Goal: Task Accomplishment & Management: Manage account settings

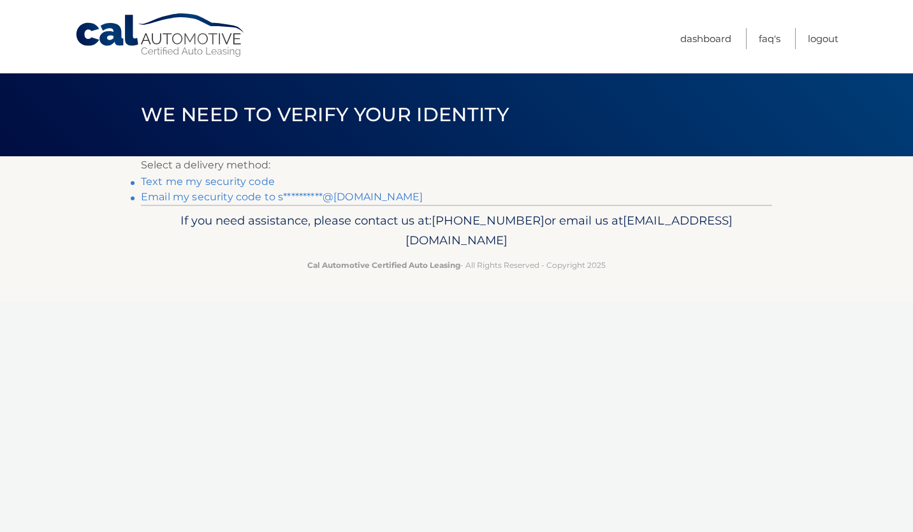
click at [240, 195] on link "**********" at bounding box center [282, 197] width 282 height 12
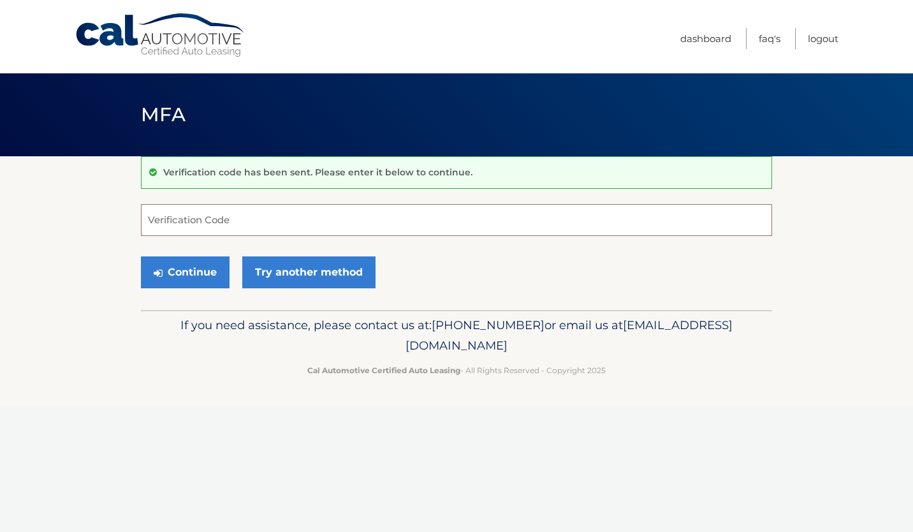
click at [411, 233] on input "Verification Code" at bounding box center [456, 220] width 631 height 32
paste input "401034"
click at [186, 272] on button "Continue" at bounding box center [185, 272] width 89 height 32
click at [263, 222] on input "401034" at bounding box center [456, 220] width 631 height 32
type input "401034"
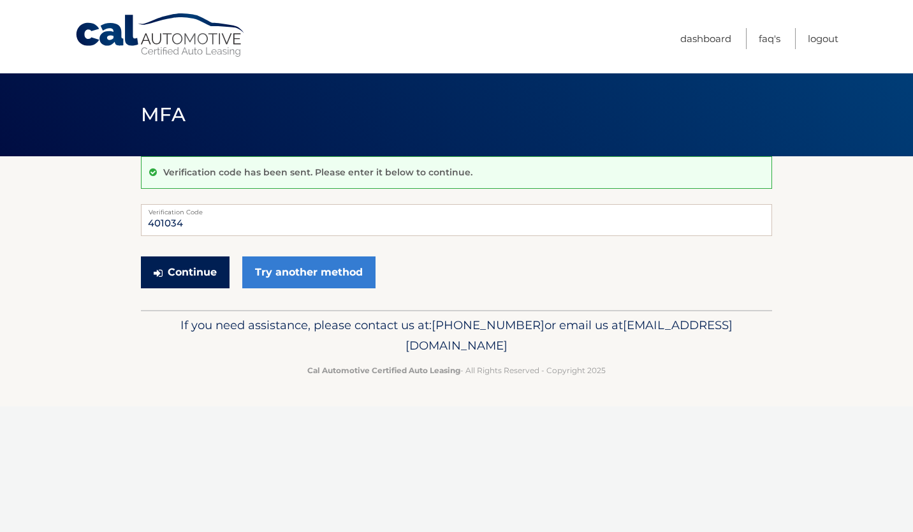
click at [171, 272] on button "Continue" at bounding box center [185, 272] width 89 height 32
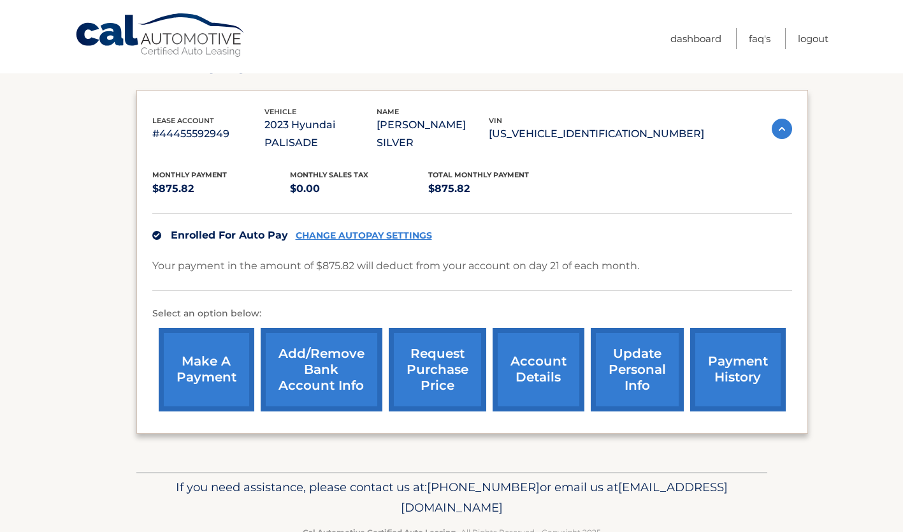
scroll to position [182, 0]
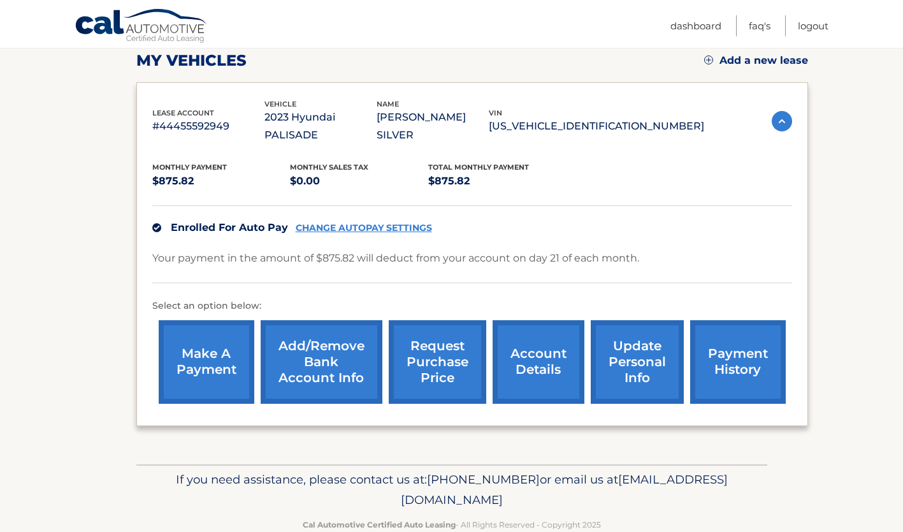
click at [731, 355] on link "payment history" at bounding box center [738, 362] width 96 height 84
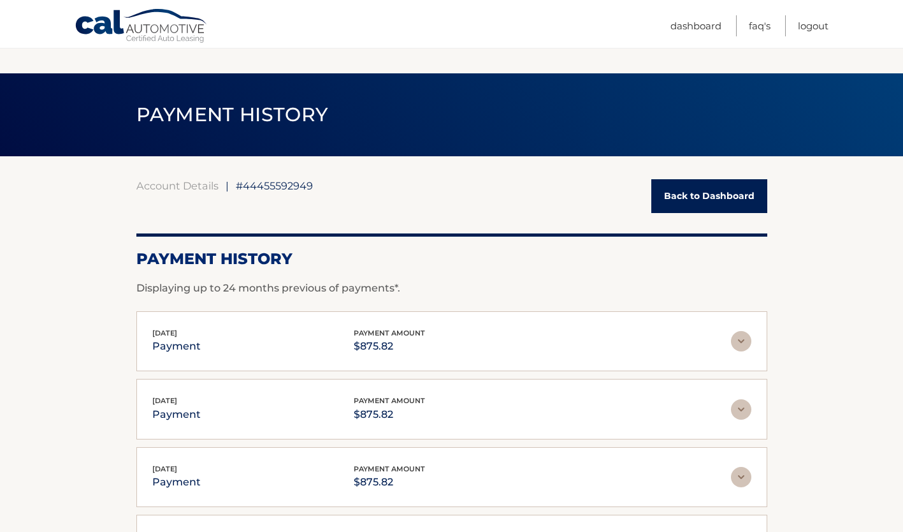
scroll to position [66, 0]
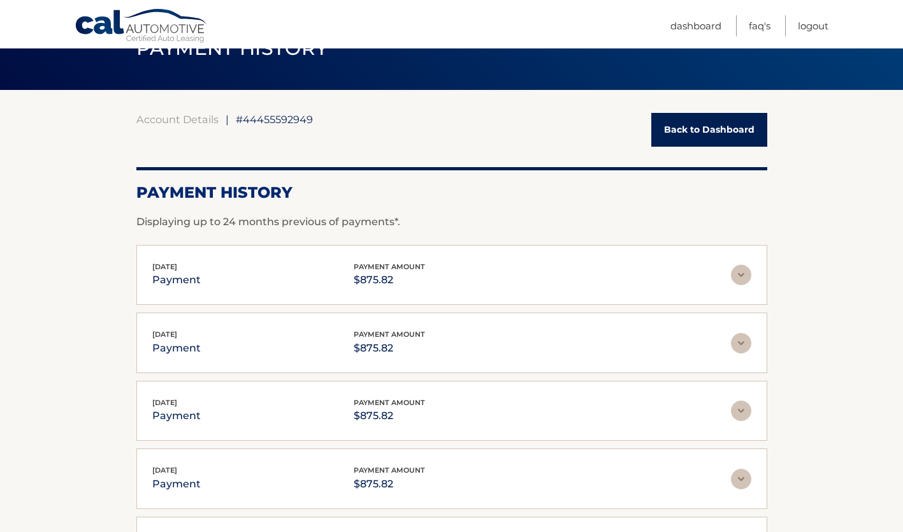
click at [741, 270] on img at bounding box center [741, 275] width 20 height 20
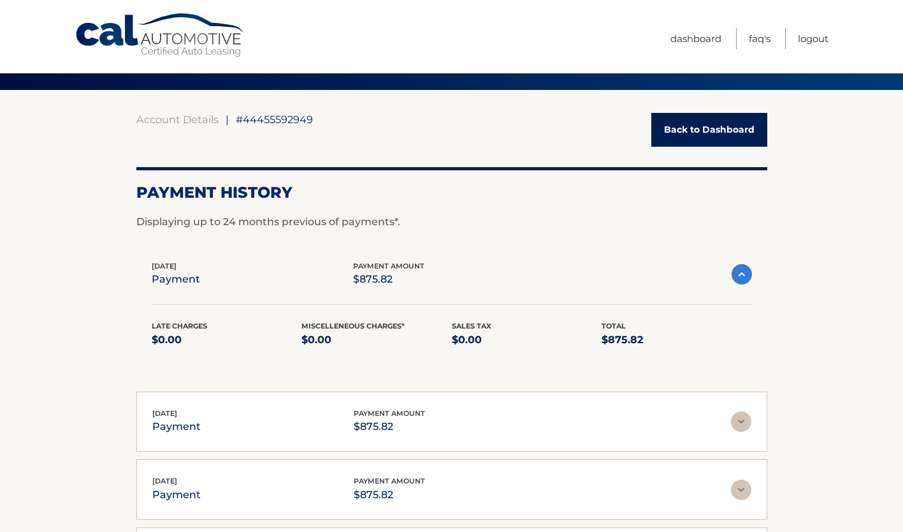
scroll to position [0, 0]
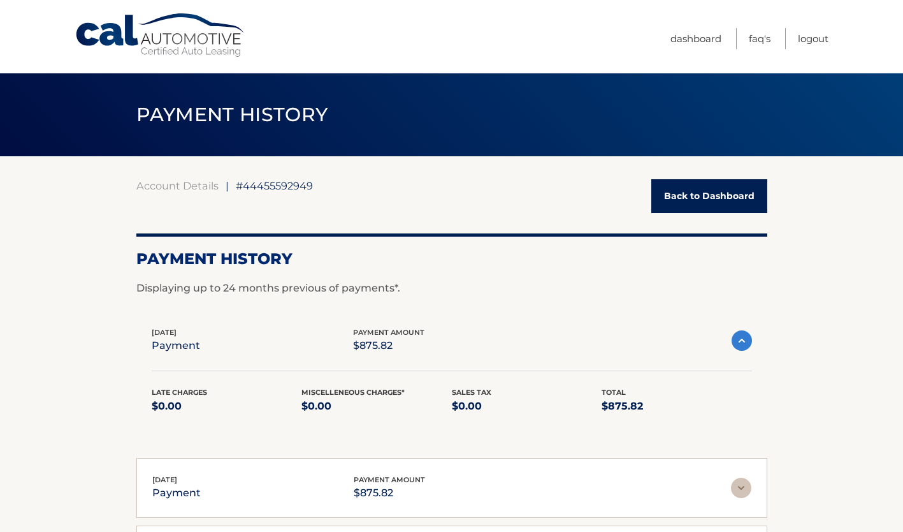
click at [694, 200] on link "Back to Dashboard" at bounding box center [710, 196] width 116 height 34
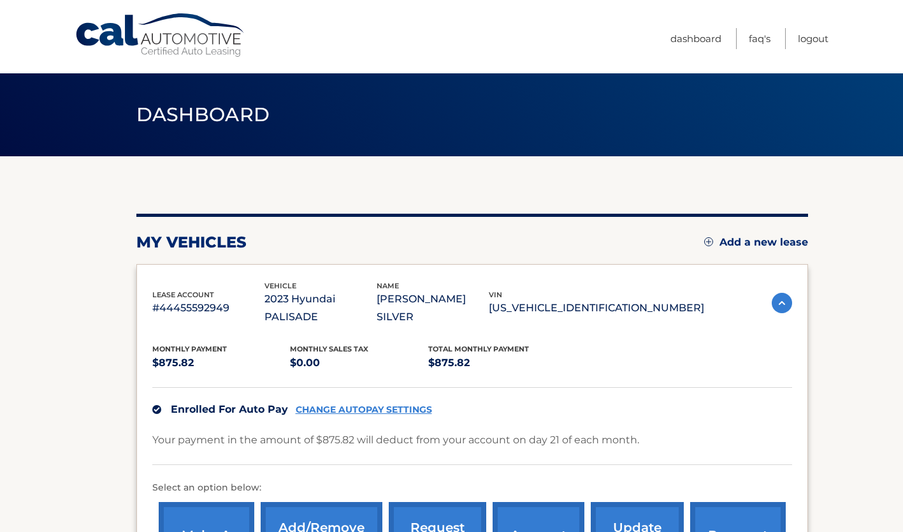
scroll to position [193, 0]
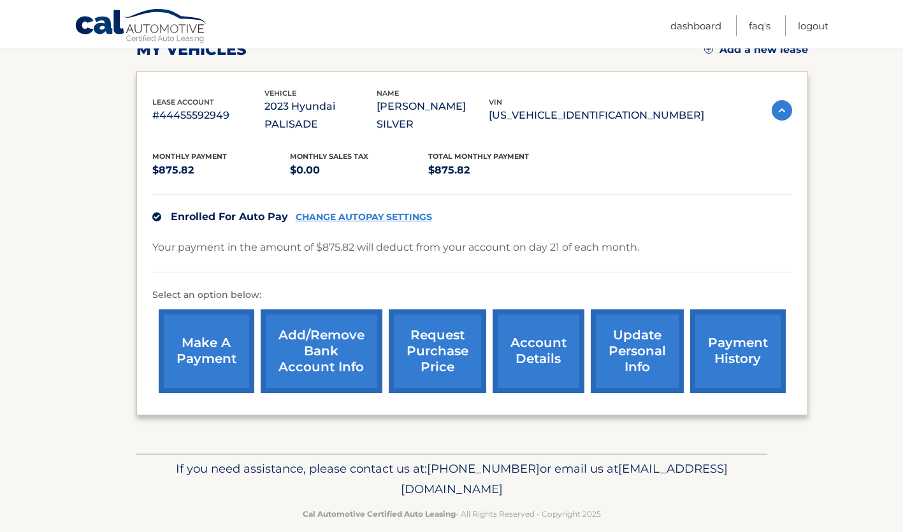
click at [543, 346] on link "account details" at bounding box center [539, 351] width 92 height 84
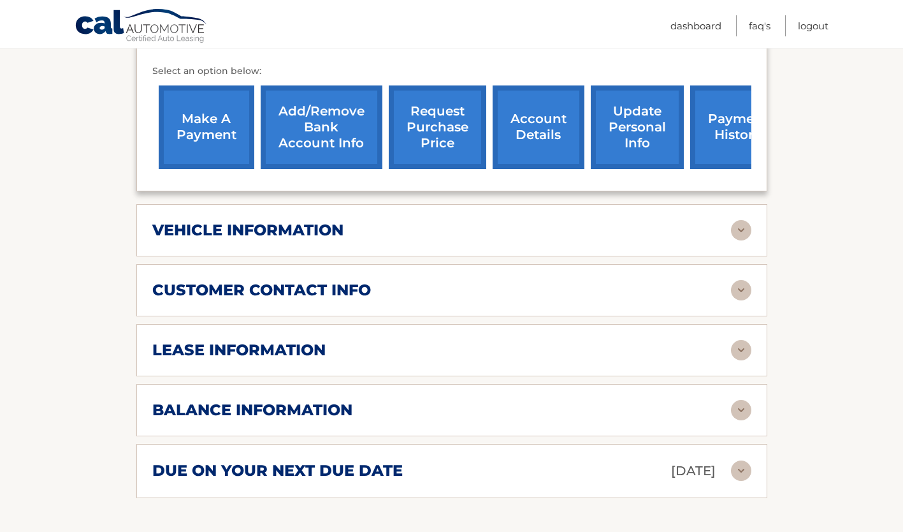
scroll to position [416, 0]
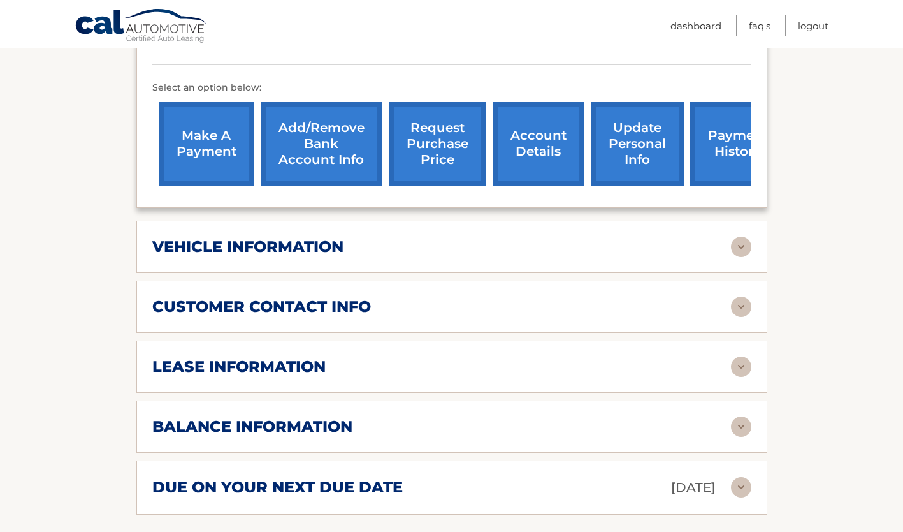
click at [738, 356] on img at bounding box center [741, 366] width 20 height 20
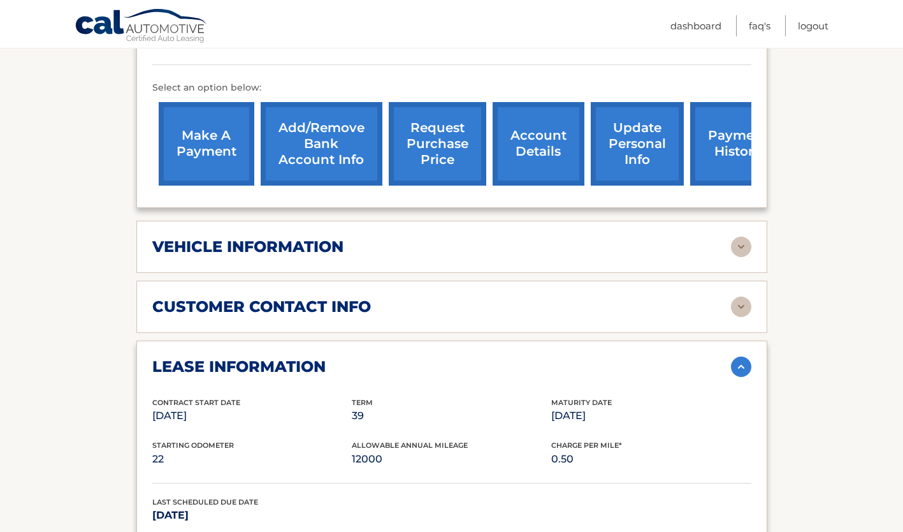
click at [328, 130] on link "Add/Remove bank account info" at bounding box center [322, 144] width 122 height 84
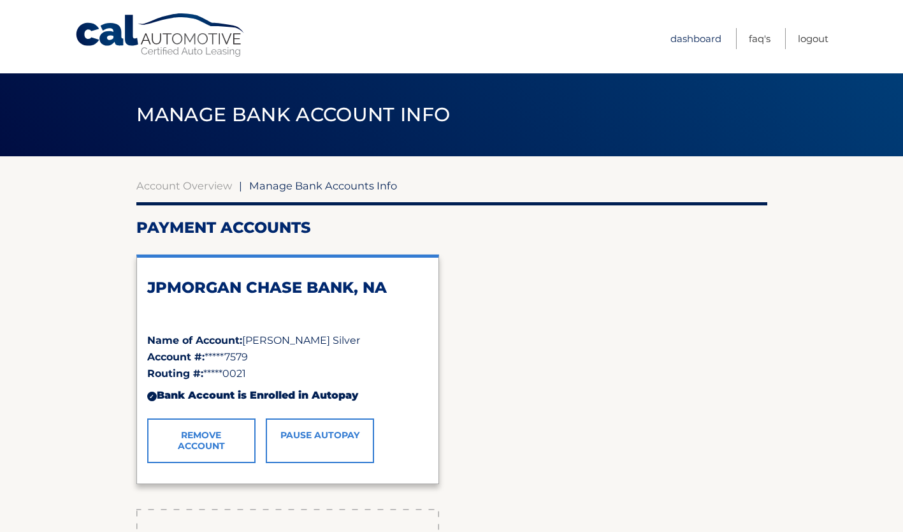
click at [687, 38] on link "Dashboard" at bounding box center [696, 38] width 51 height 21
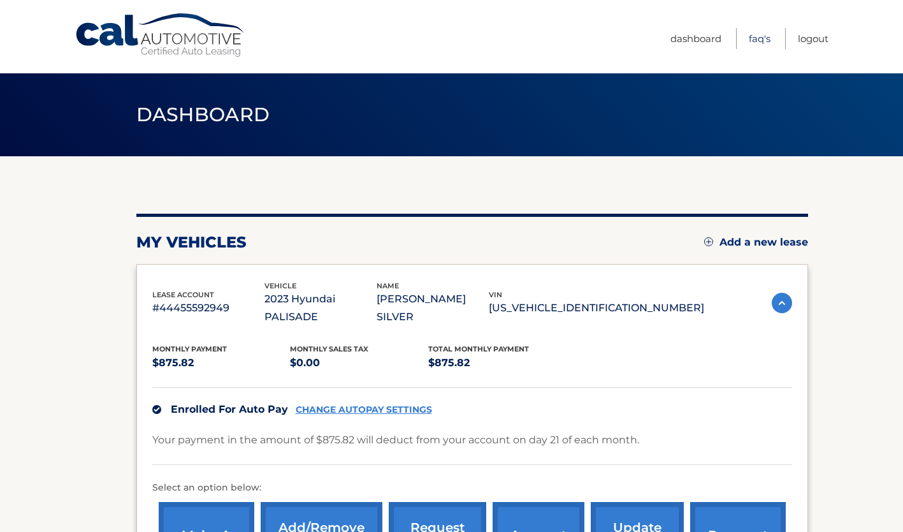
click at [759, 38] on link "FAQ's" at bounding box center [760, 38] width 22 height 21
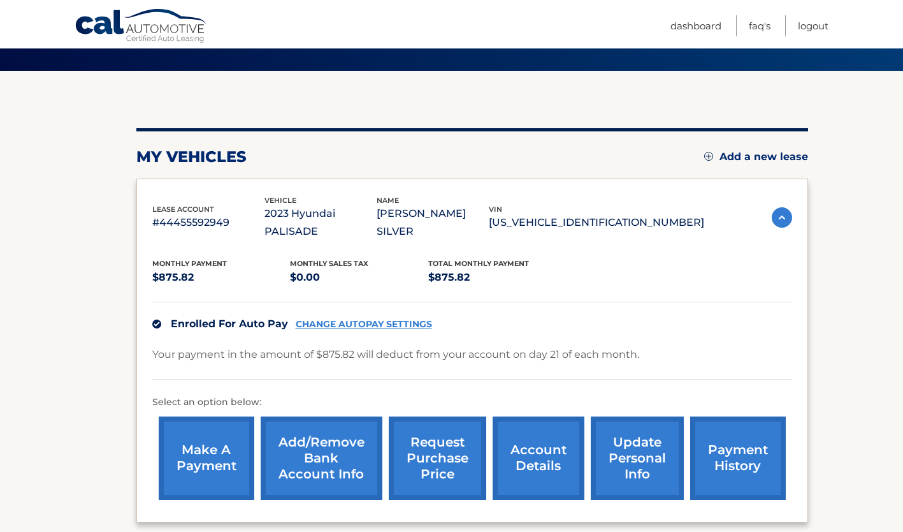
scroll to position [85, 0]
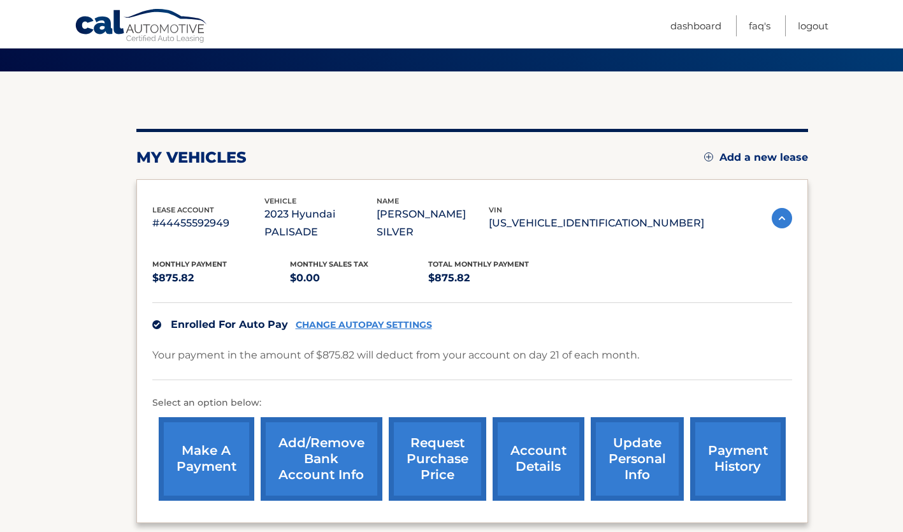
click at [548, 444] on link "account details" at bounding box center [539, 459] width 92 height 84
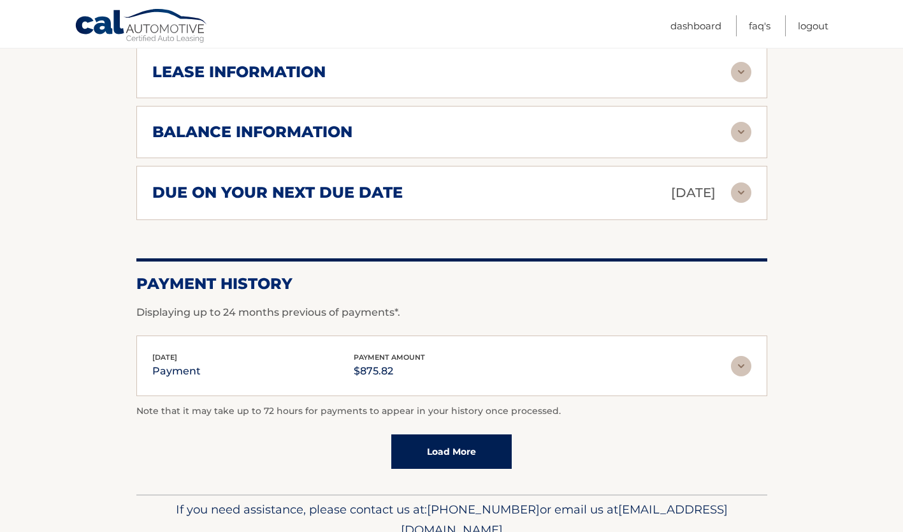
scroll to position [707, 0]
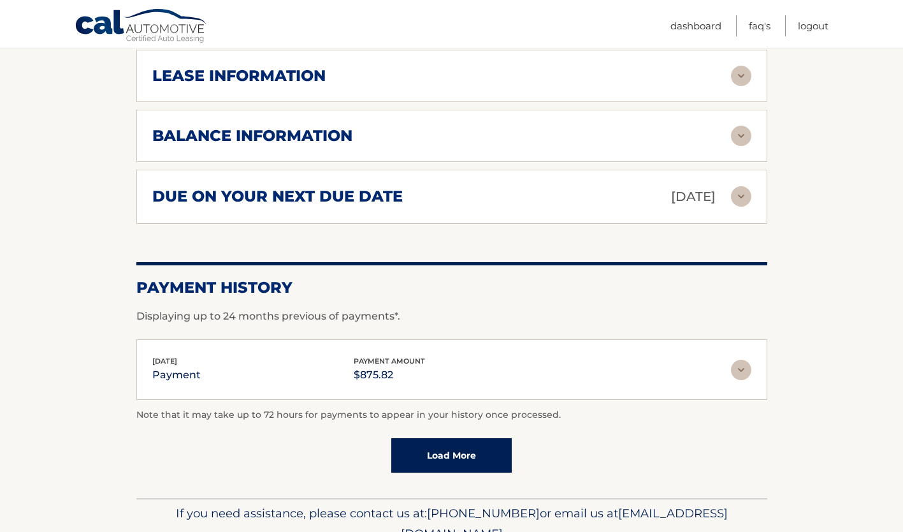
click at [438, 438] on link "Load More" at bounding box center [451, 455] width 120 height 34
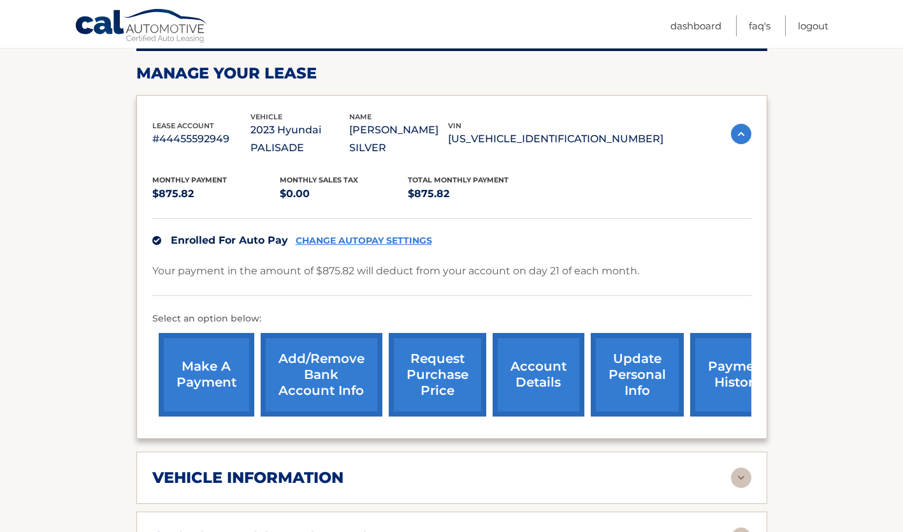
scroll to position [182, 0]
